Goal: Entertainment & Leisure: Consume media (video, audio)

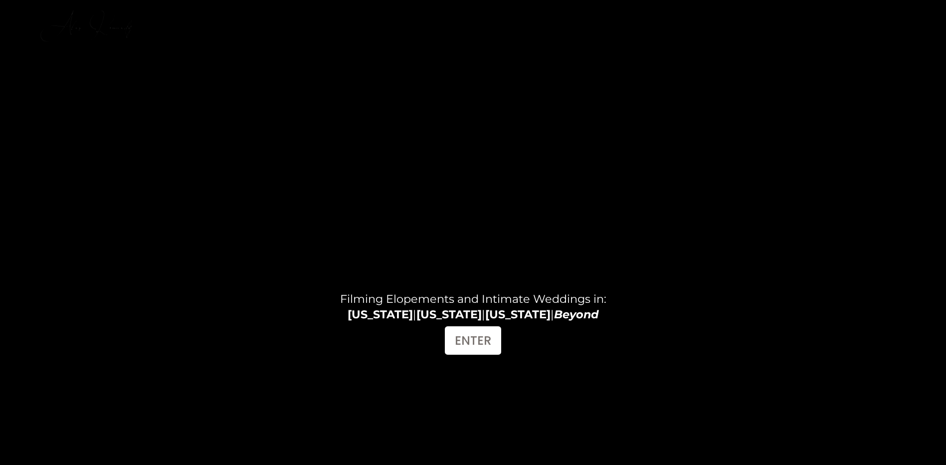
click at [477, 318] on h4 "Filming Elopements and Intimate Weddings in: [US_STATE] | [US_STATE] | [US_STAT…" at bounding box center [473, 306] width 329 height 30
click at [479, 343] on link "ENTER" at bounding box center [473, 340] width 56 height 28
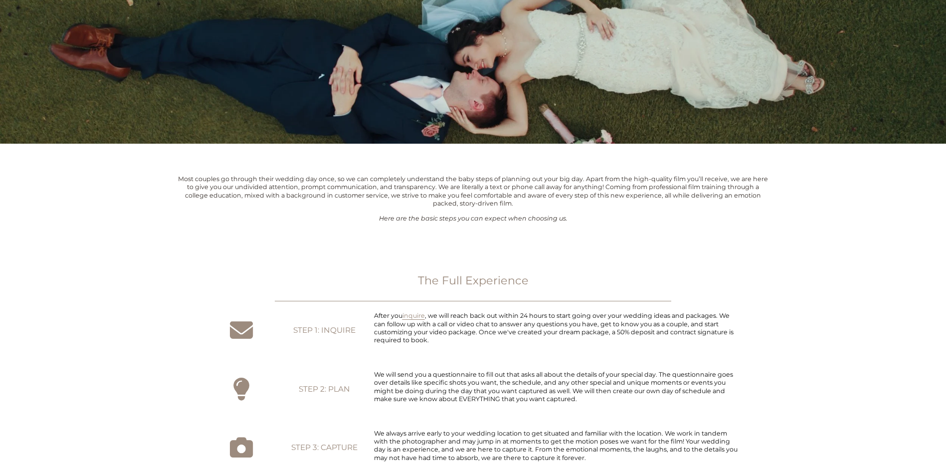
scroll to position [449, 0]
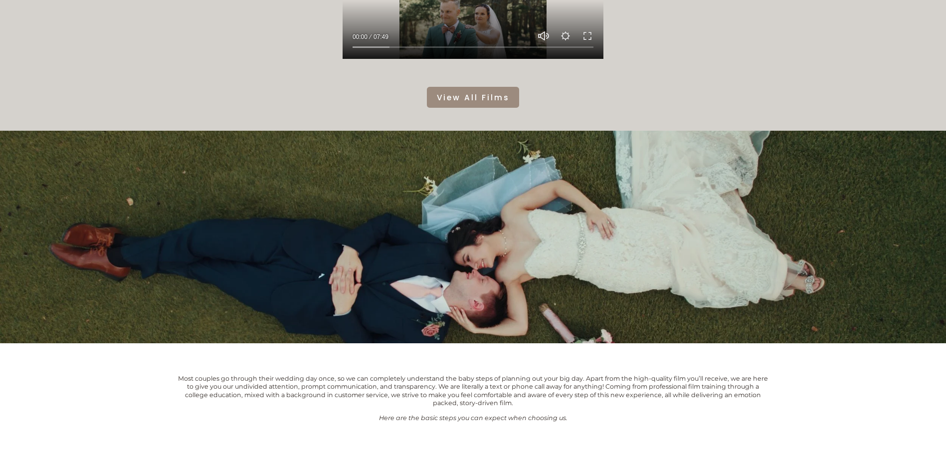
click at [472, 108] on link "View All Films" at bounding box center [473, 97] width 92 height 21
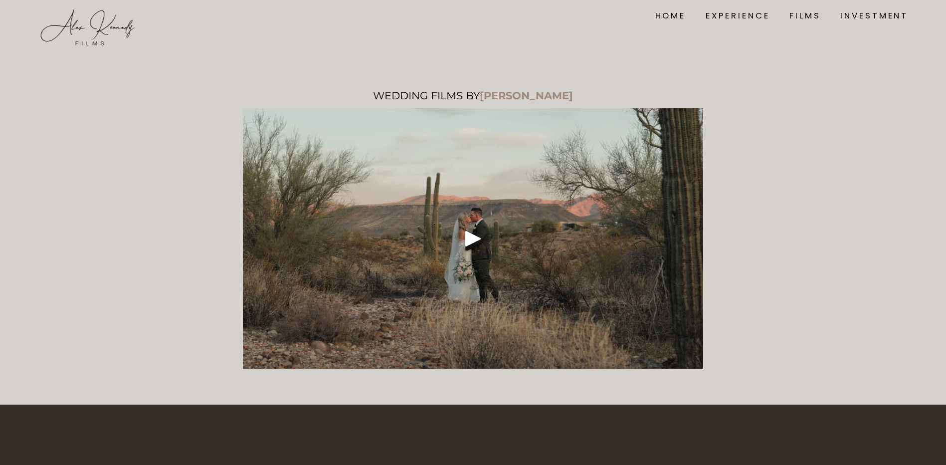
click at [445, 235] on div at bounding box center [473, 238] width 461 height 260
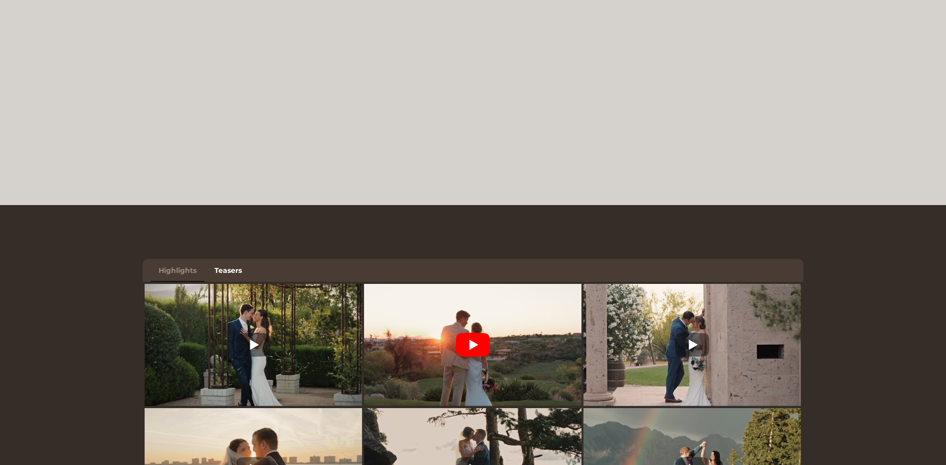
scroll to position [399, 0]
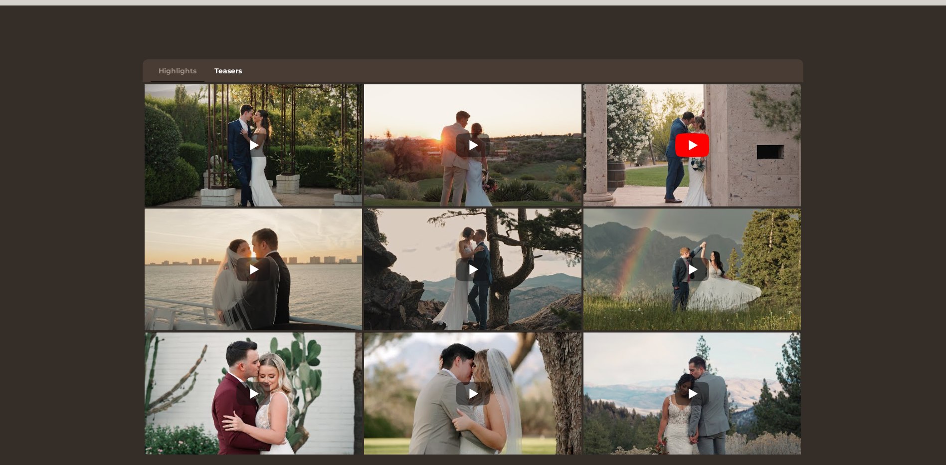
click at [701, 161] on img at bounding box center [691, 145] width 217 height 163
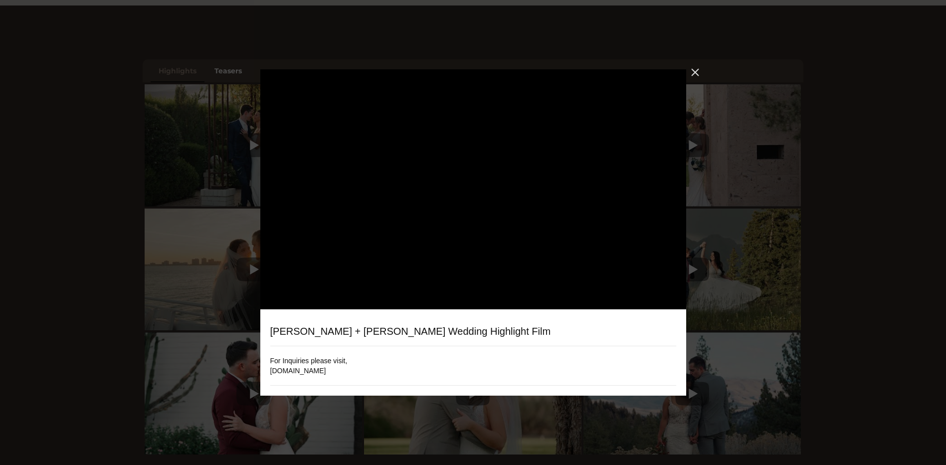
click at [693, 71] on div "Close" at bounding box center [695, 72] width 18 height 18
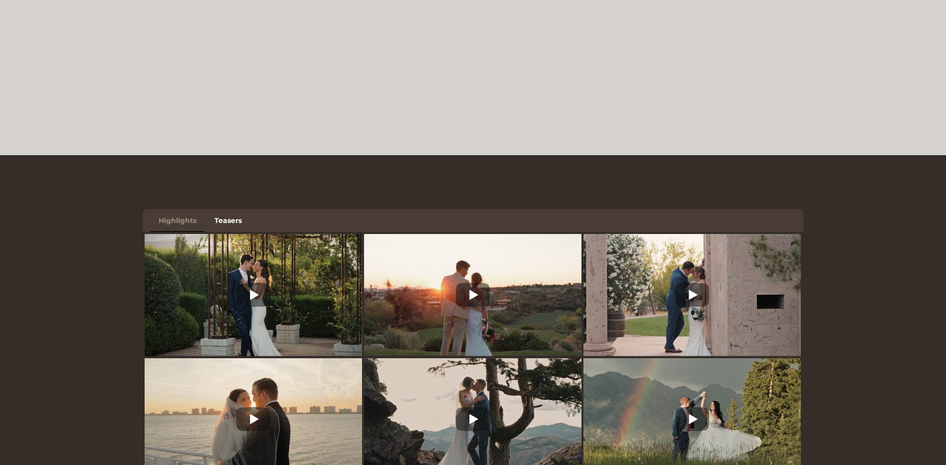
scroll to position [349, 0]
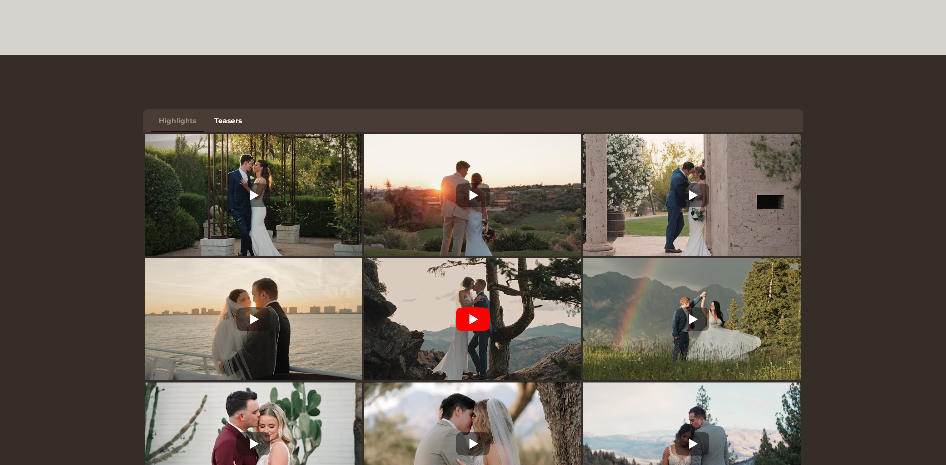
click at [467, 316] on icon at bounding box center [473, 319] width 34 height 24
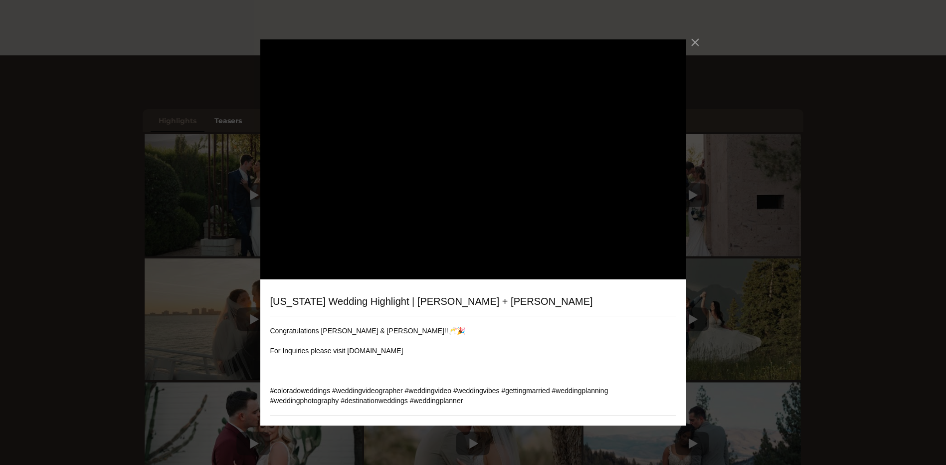
drag, startPoint x: 686, startPoint y: 45, endPoint x: 710, endPoint y: 56, distance: 26.1
click at [687, 45] on div "Close" at bounding box center [695, 42] width 18 height 18
